Goal: Navigation & Orientation: Find specific page/section

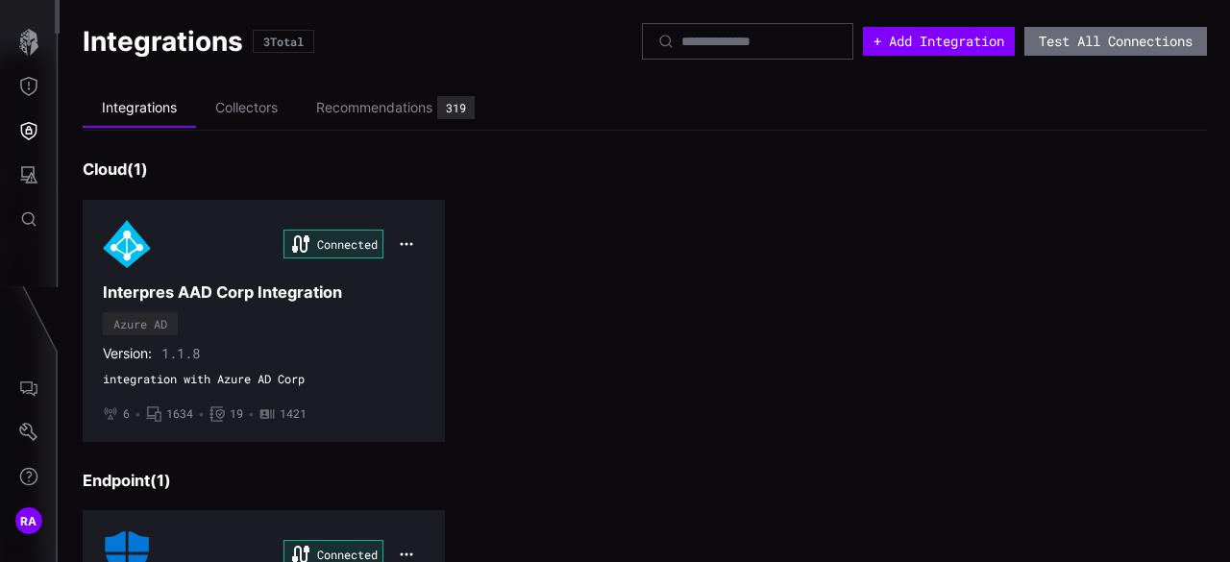
scroll to position [532, 0]
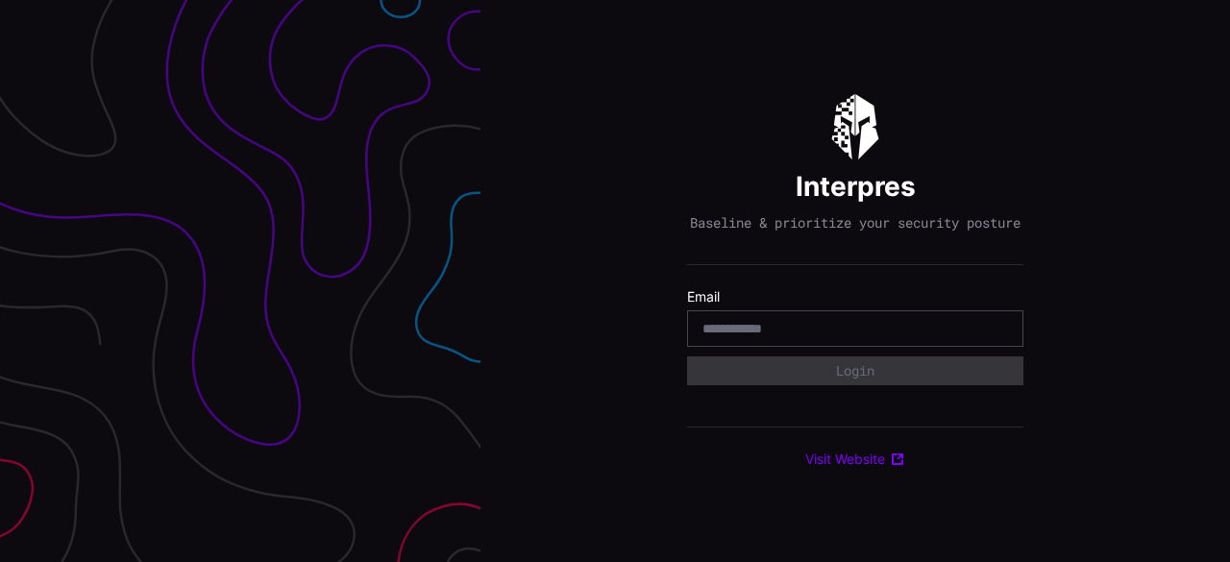
click at [800, 328] on div at bounding box center [855, 328] width 336 height 37
click at [801, 333] on input "email" at bounding box center [856, 328] width 306 height 17
type input "**********"
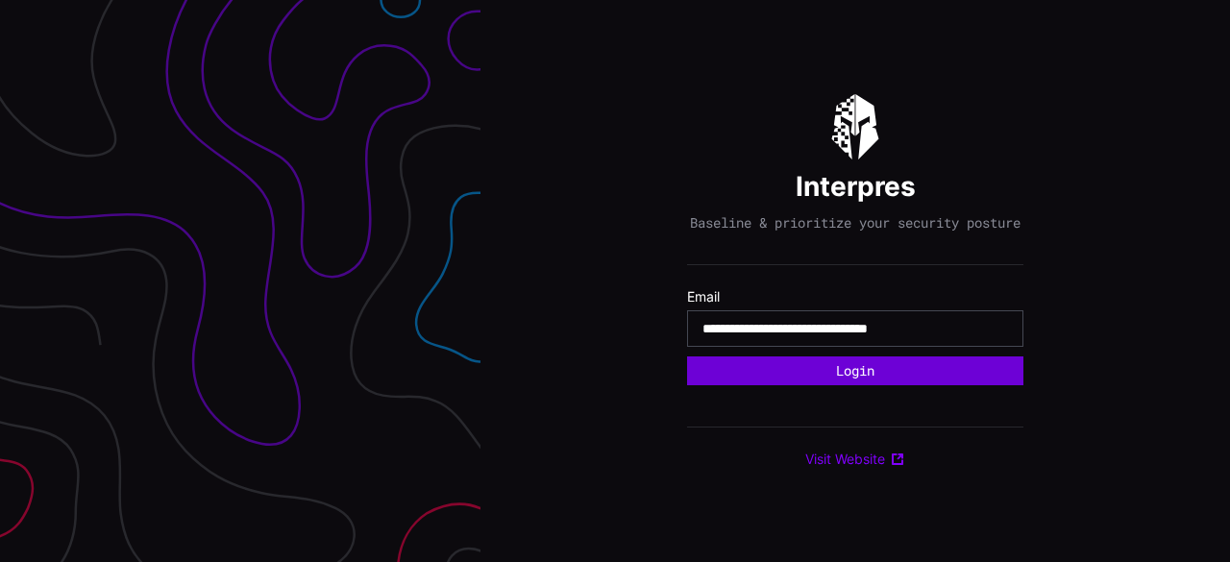
click at [881, 376] on button "Login" at bounding box center [855, 371] width 336 height 29
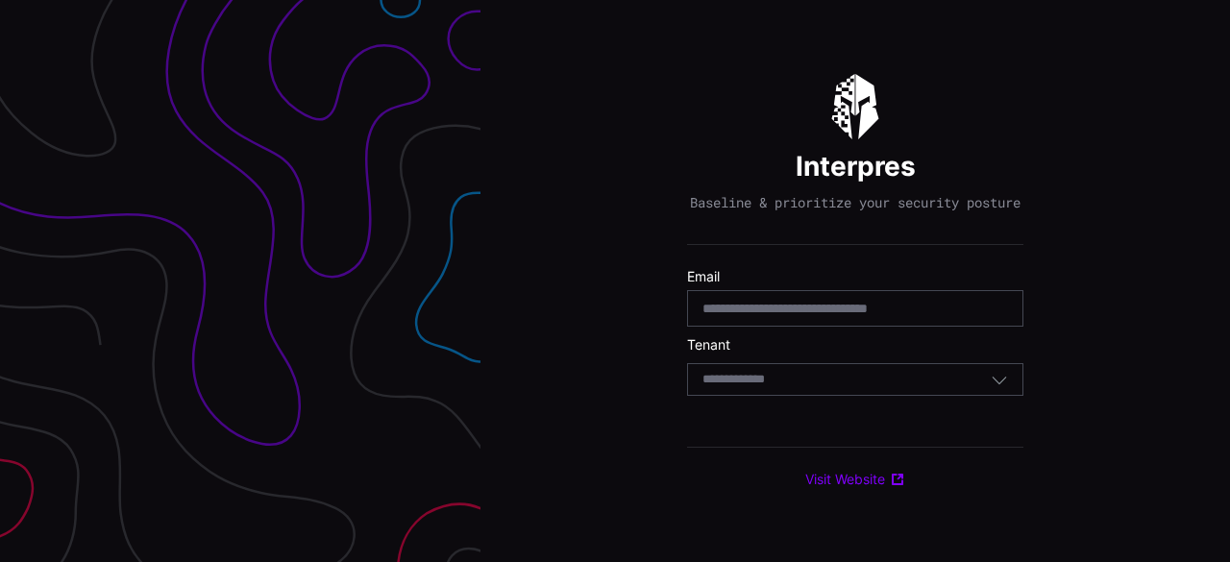
click at [872, 388] on div "Select Tenant" at bounding box center [847, 379] width 288 height 17
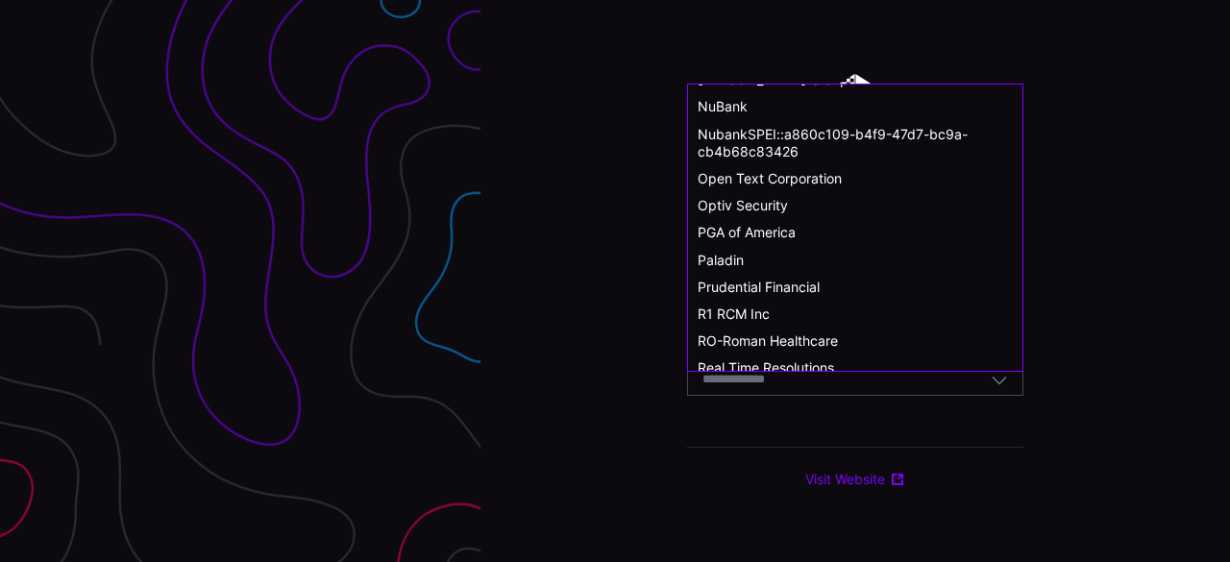
scroll to position [961, 0]
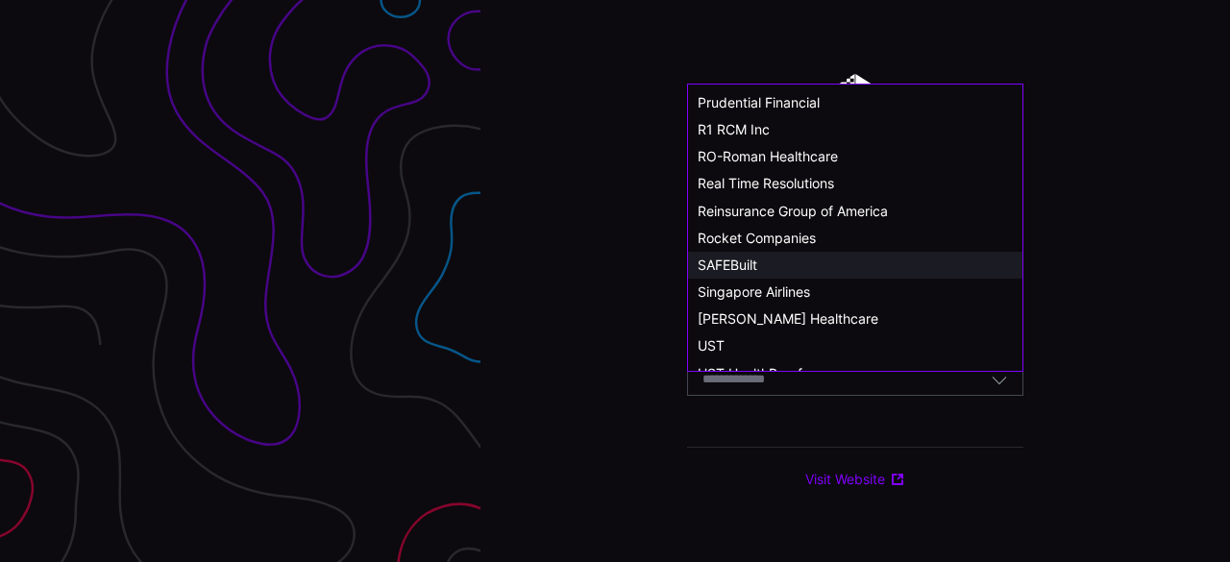
click at [757, 267] on span "SAFEBuilt" at bounding box center [728, 265] width 60 height 16
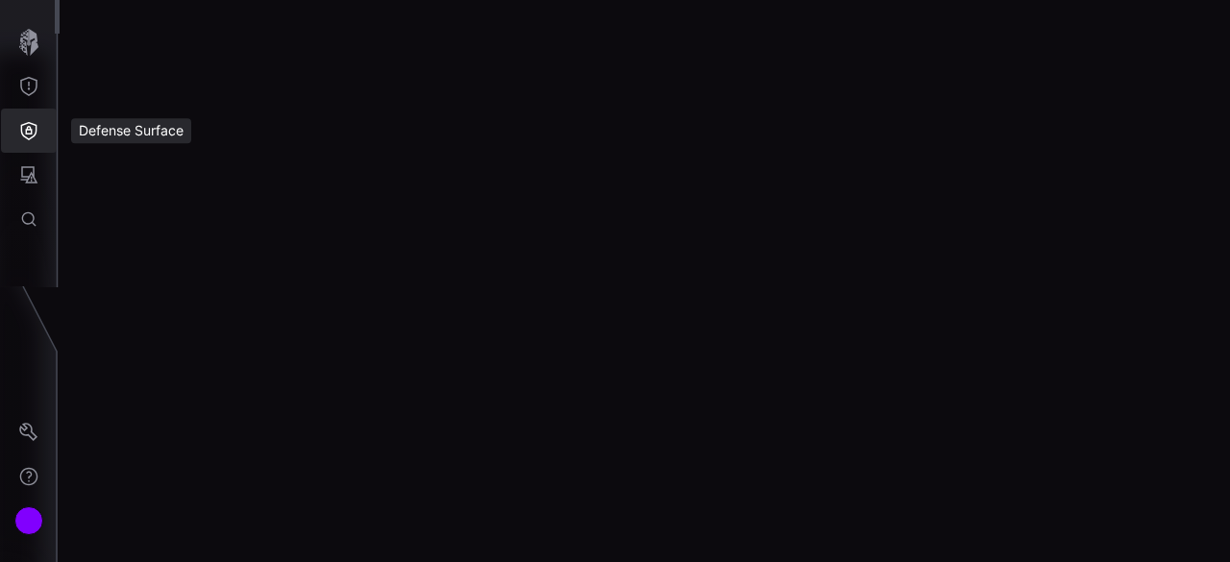
click at [32, 134] on icon "Defense Surface" at bounding box center [29, 131] width 16 height 18
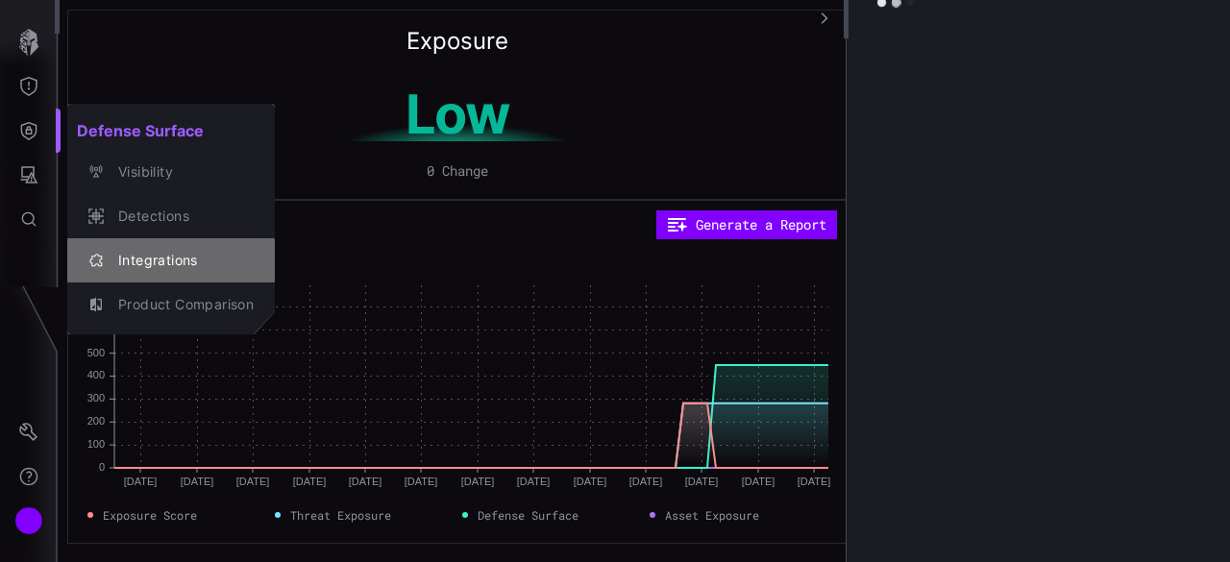
click at [164, 253] on div "Integrations" at bounding box center [181, 261] width 145 height 24
